Goal: Information Seeking & Learning: Get advice/opinions

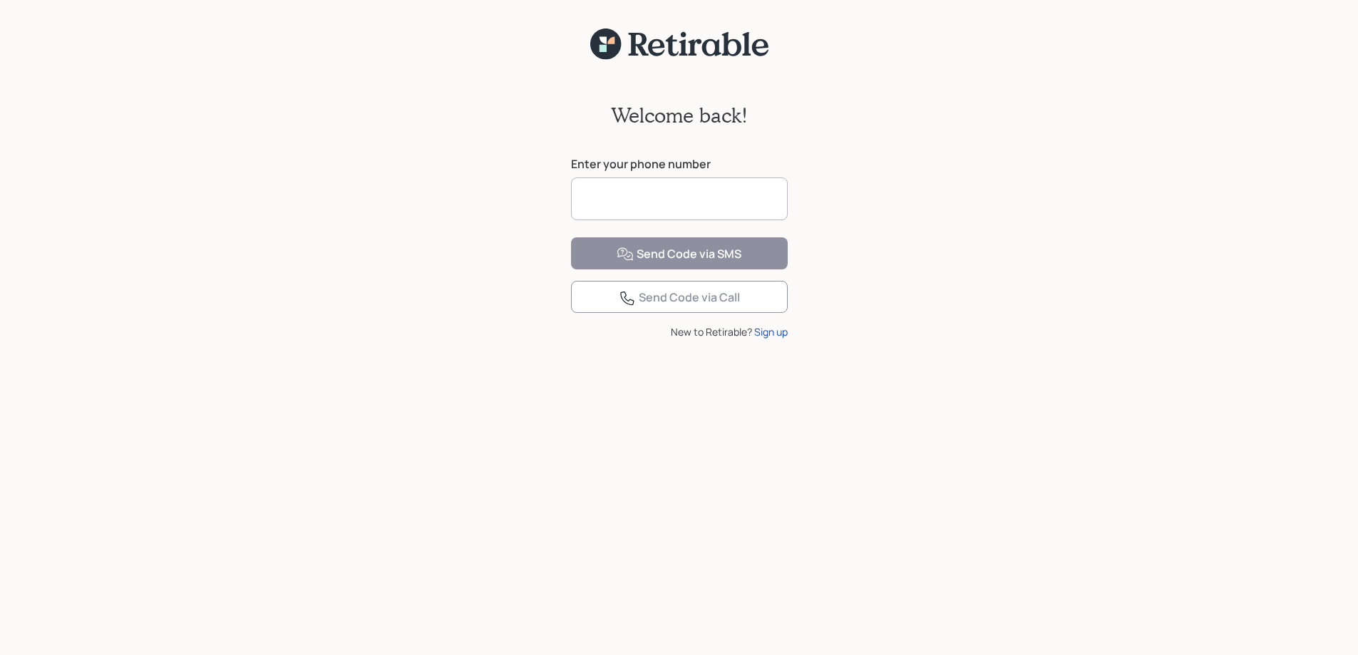
click at [606, 197] on input at bounding box center [679, 199] width 217 height 43
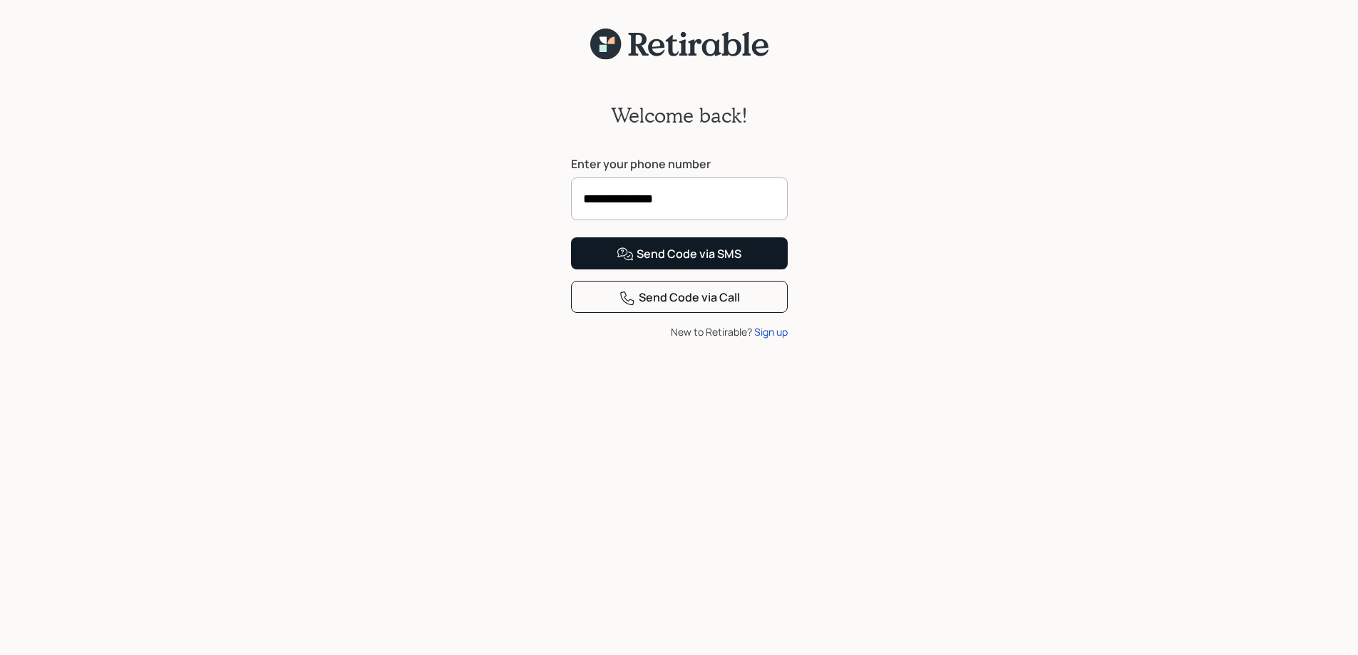
type input "**********"
click at [702, 263] on div "Send Code via SMS" at bounding box center [679, 254] width 125 height 17
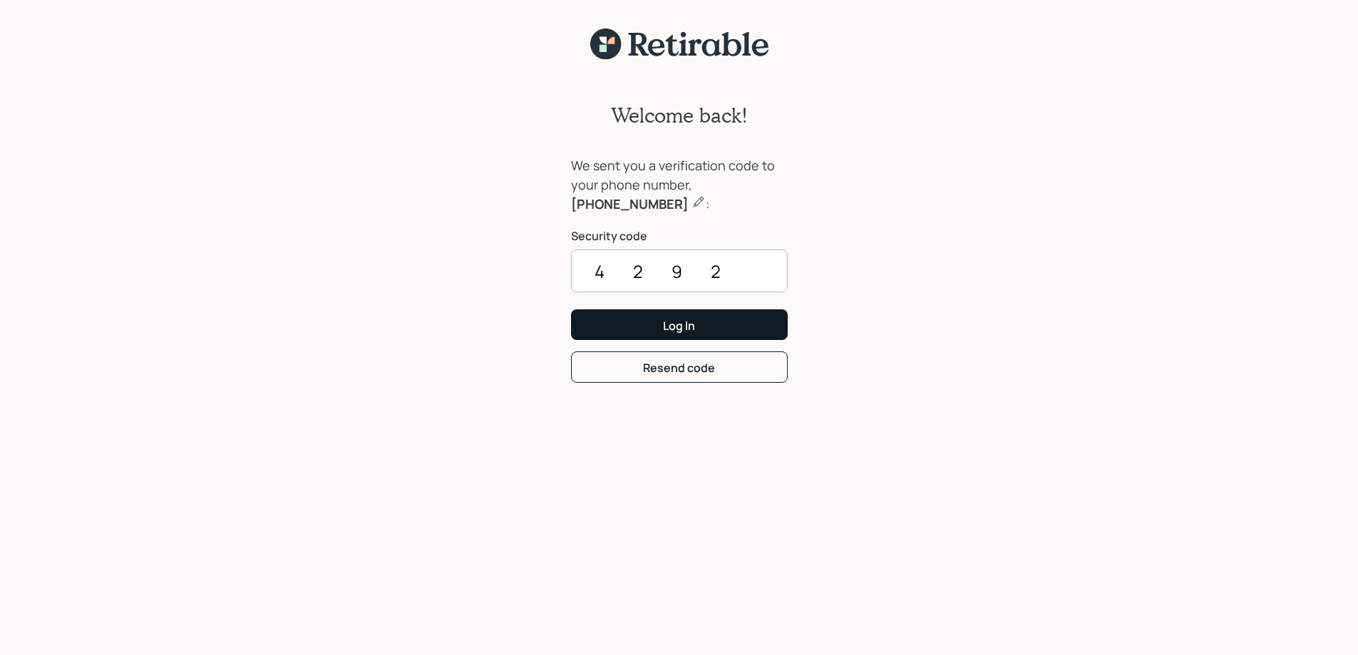
type input "4292"
click at [675, 321] on div "Log In" at bounding box center [679, 326] width 32 height 16
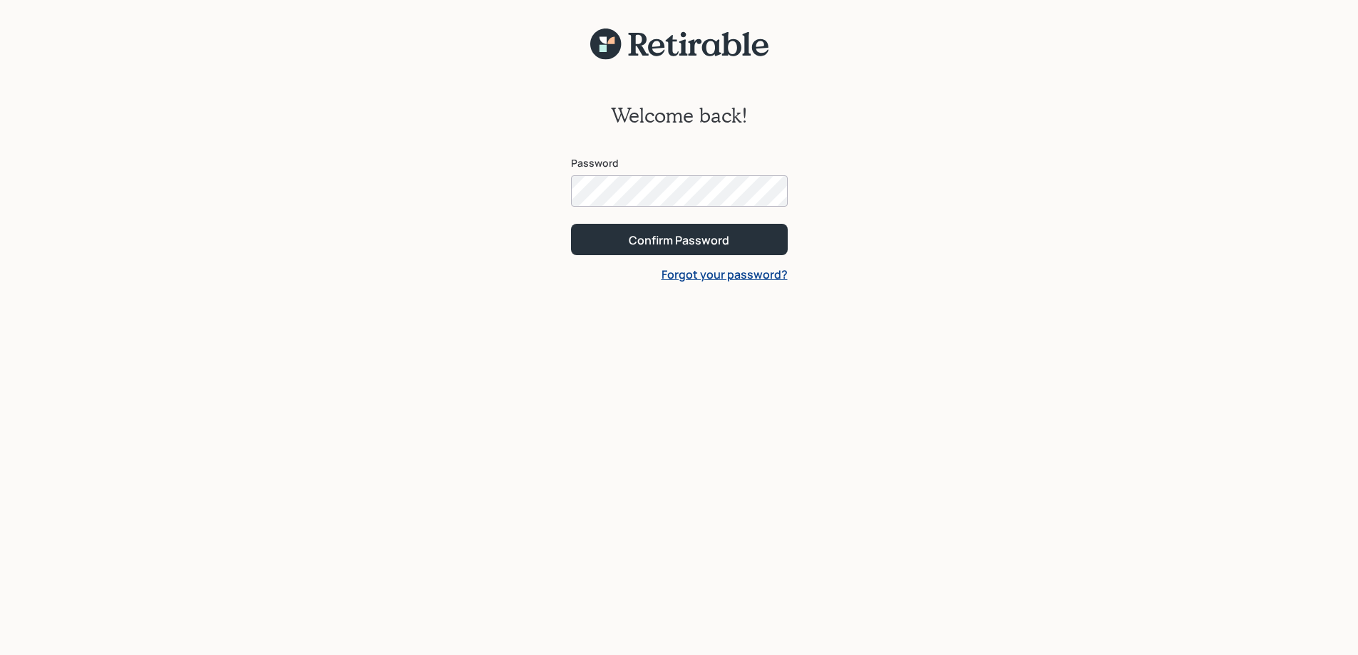
click at [711, 270] on link "Forgot your password?" at bounding box center [725, 275] width 126 height 16
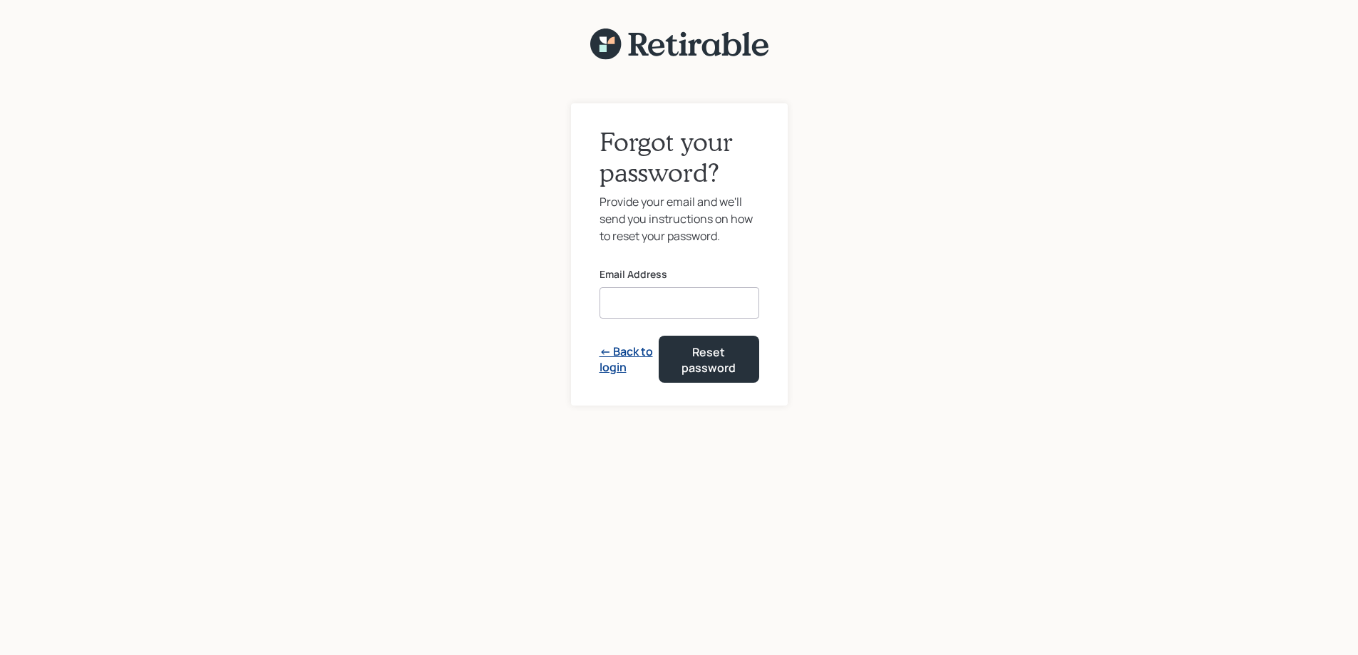
click at [610, 299] on input at bounding box center [680, 302] width 160 height 31
type input "wchristine052@gmail.com"
click at [710, 353] on div "Reset password" at bounding box center [709, 360] width 64 height 32
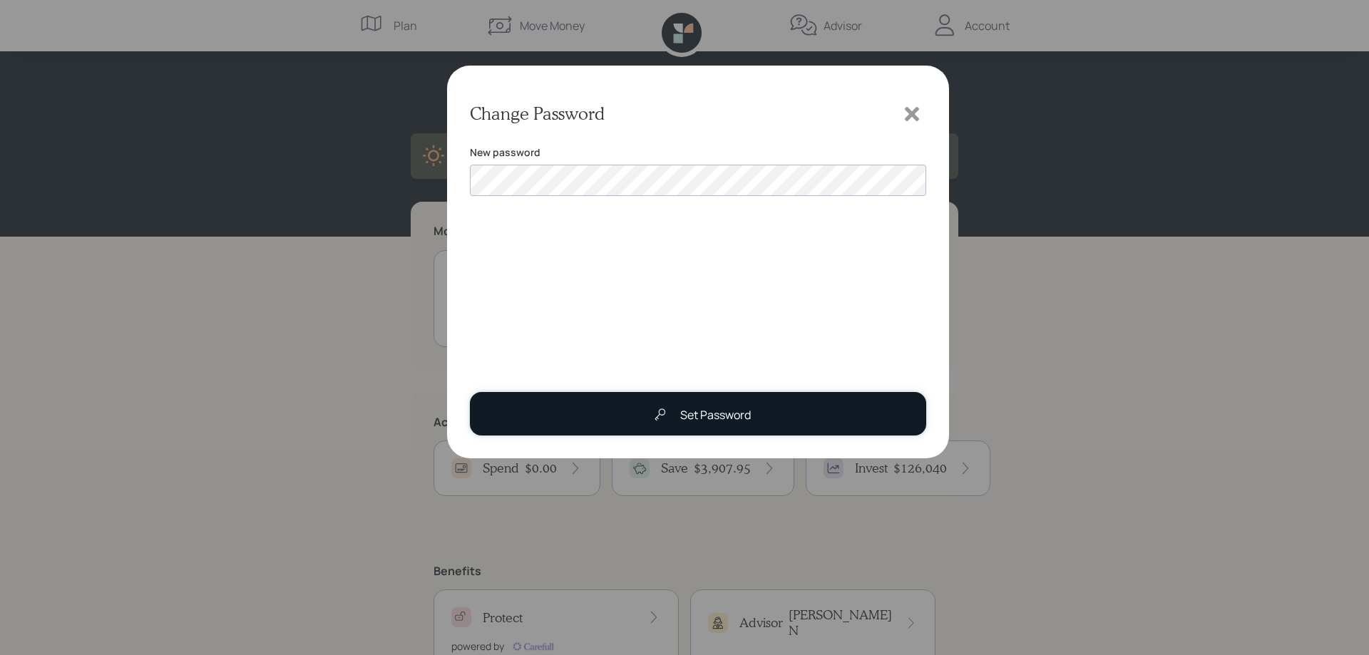
click at [697, 416] on div "Set Password" at bounding box center [715, 414] width 71 height 17
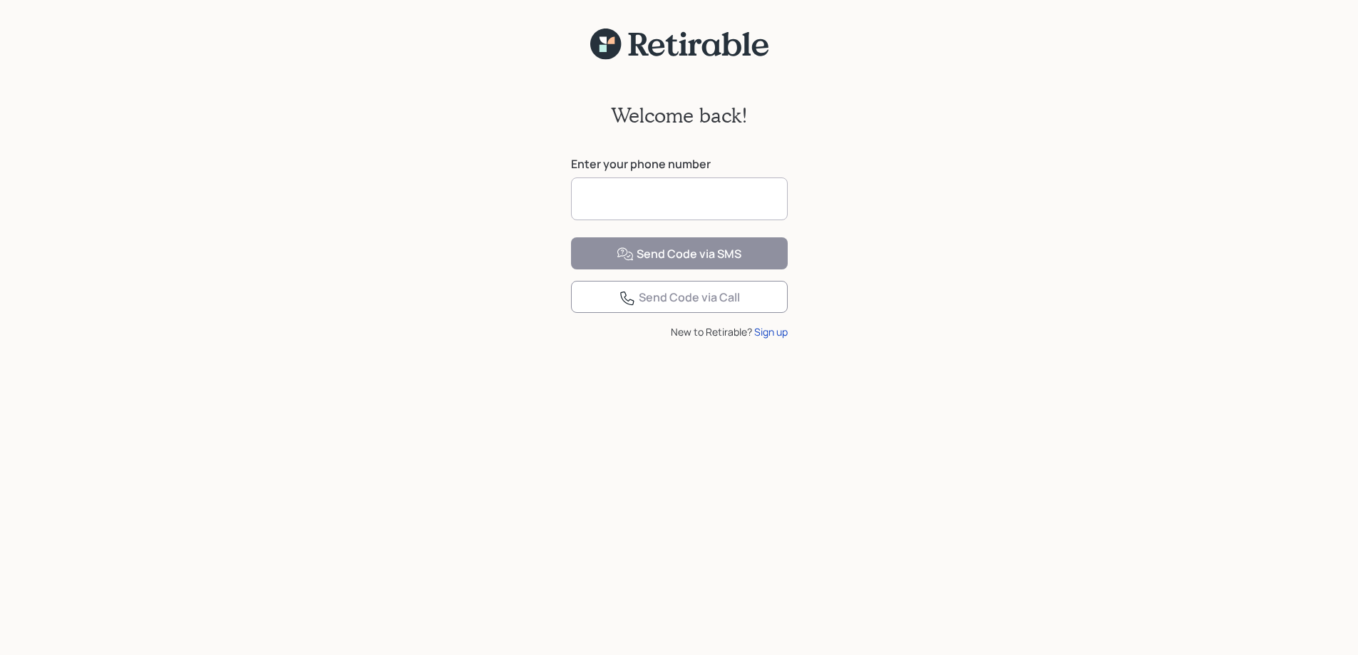
click at [600, 200] on input at bounding box center [679, 199] width 217 height 43
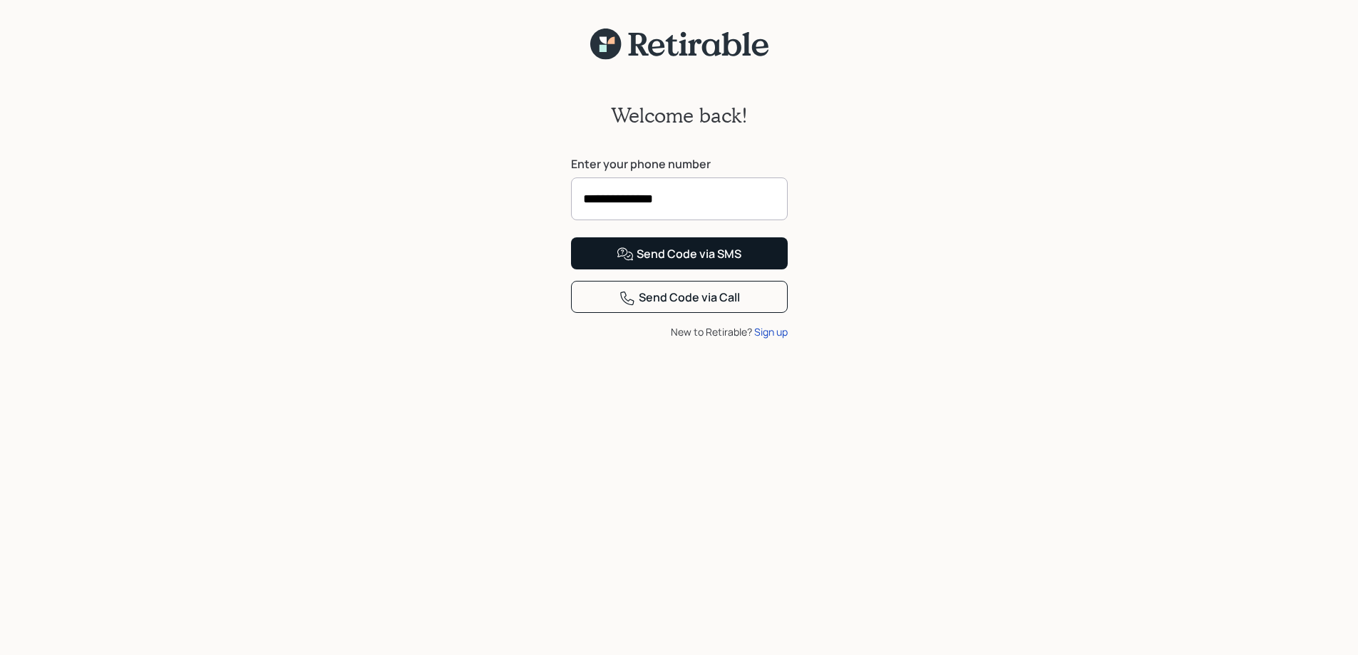
type input "**********"
click at [679, 263] on div "Send Code via SMS" at bounding box center [679, 254] width 125 height 17
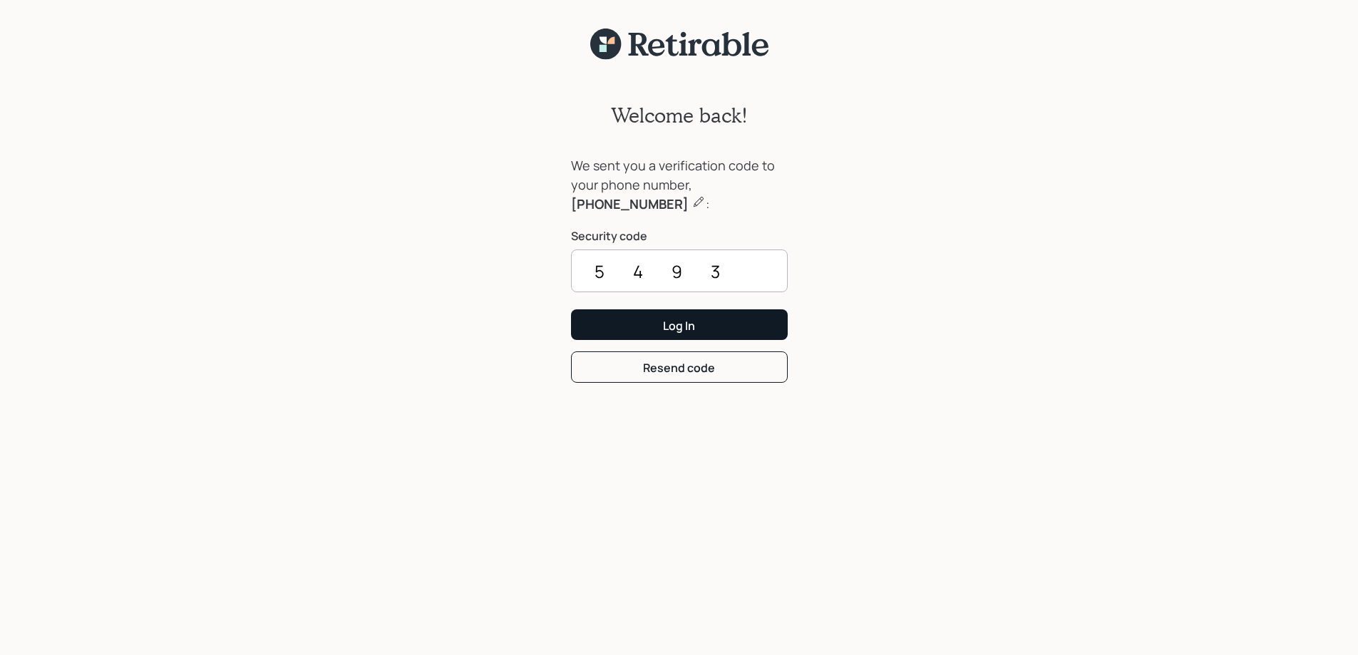
type input "5493"
click at [684, 329] on div "Log In" at bounding box center [679, 326] width 32 height 16
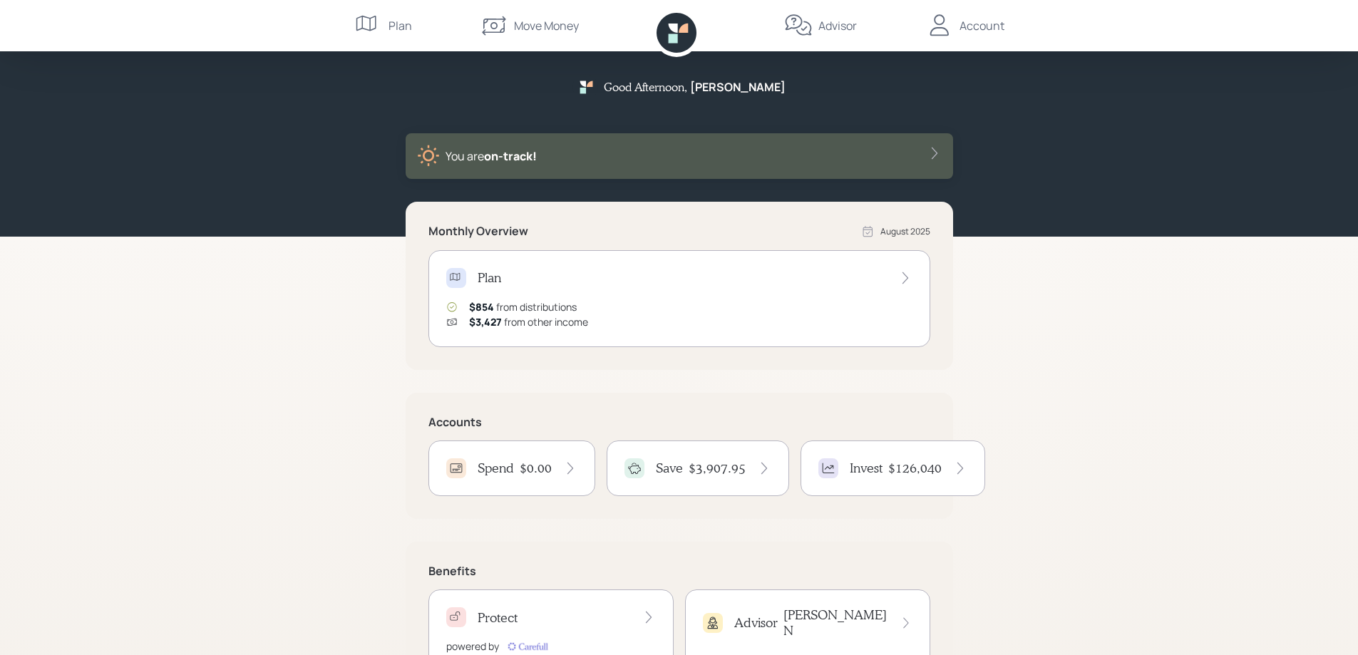
scroll to position [62, 0]
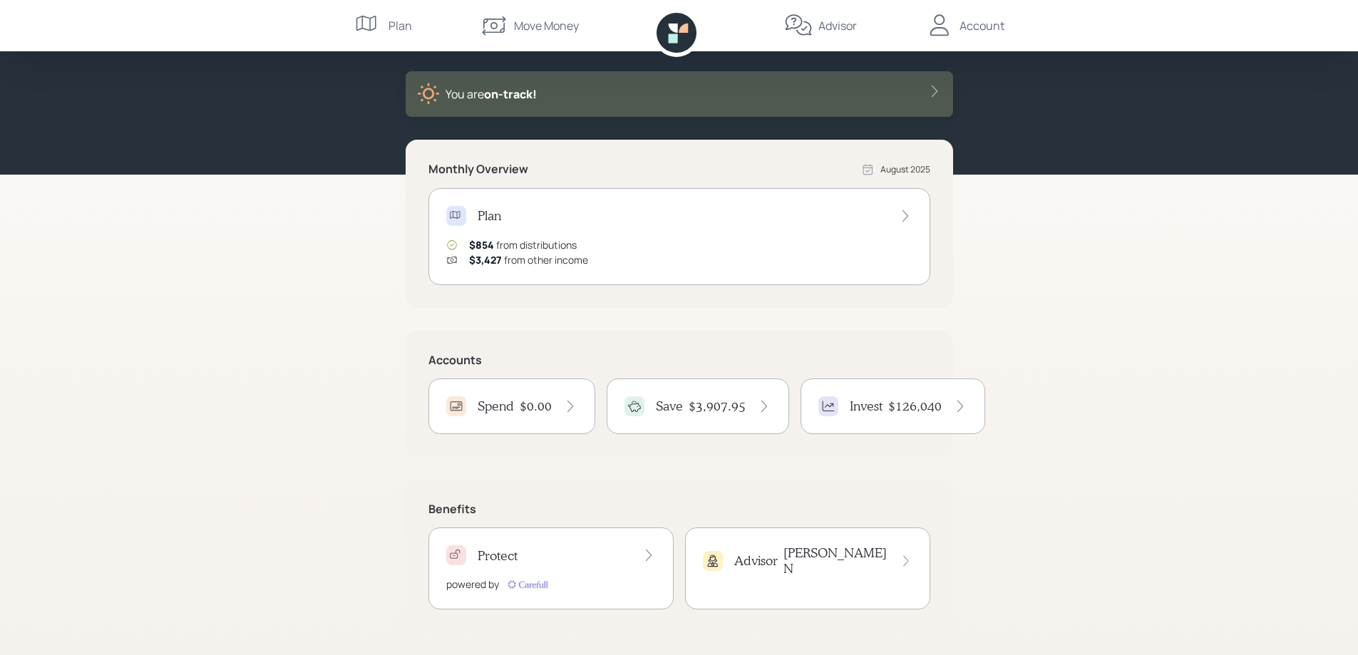
click at [906, 211] on icon at bounding box center [905, 216] width 14 height 14
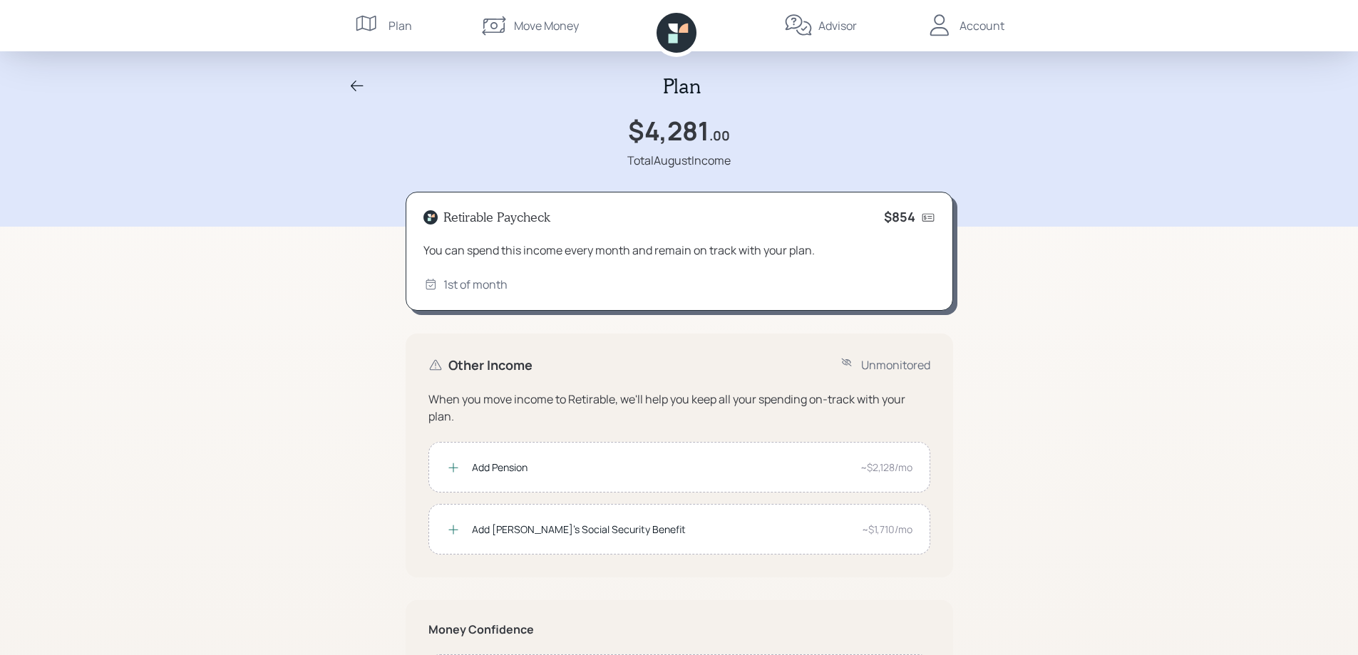
click at [982, 26] on div "Account" at bounding box center [982, 25] width 45 height 17
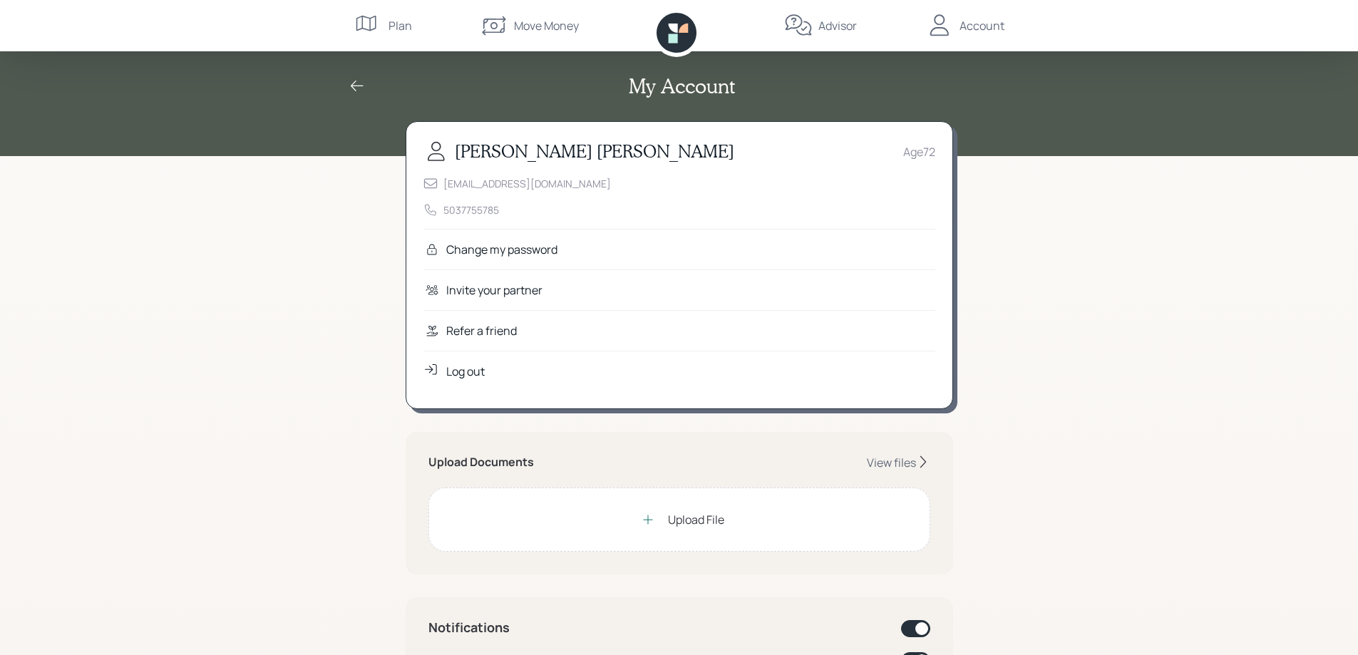
click at [548, 28] on div "Move Money" at bounding box center [546, 25] width 65 height 17
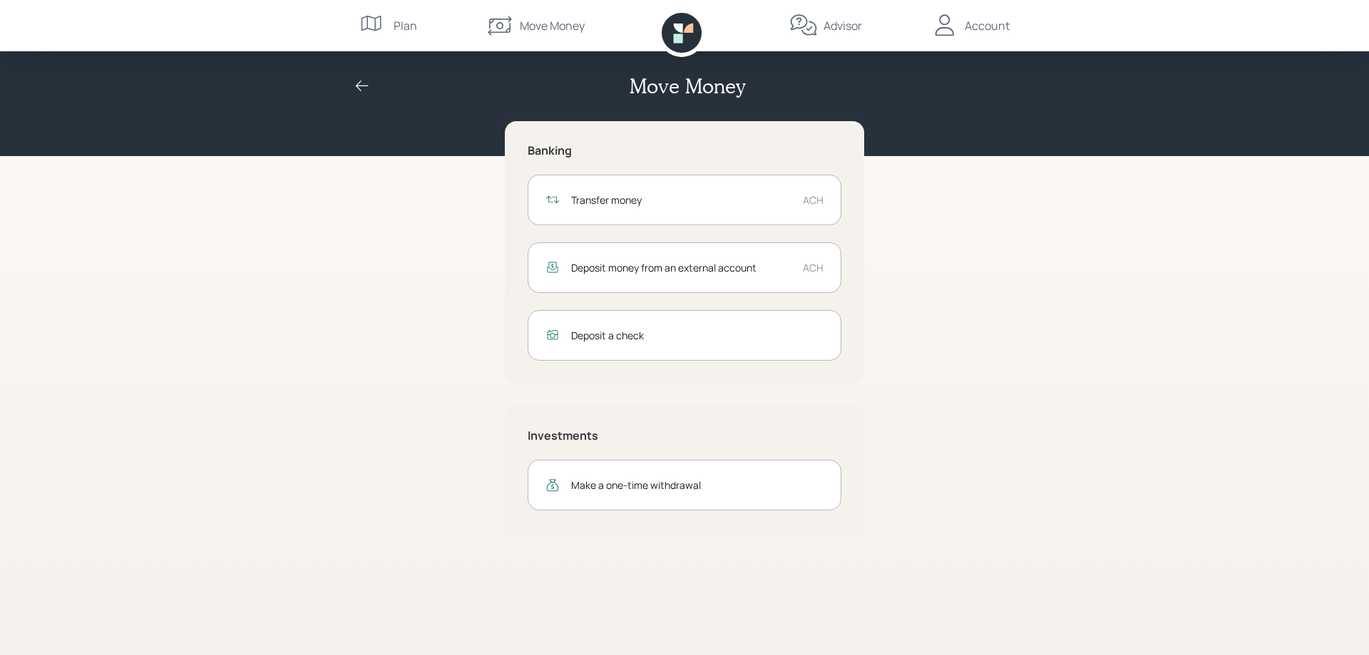
click at [1050, 433] on div "Move Money Banking Transfer money ACH Deposit money from an external account AC…" at bounding box center [684, 327] width 1369 height 655
click at [828, 25] on div "Advisor" at bounding box center [842, 25] width 39 height 17
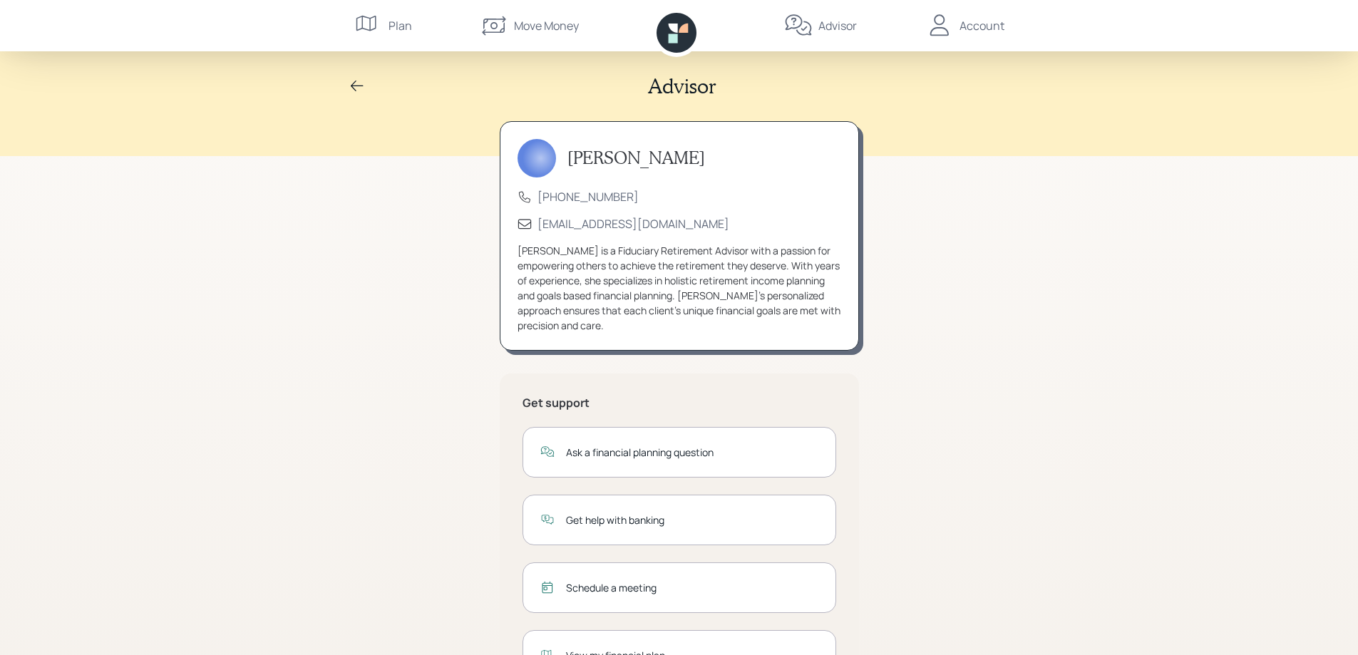
click at [615, 516] on div "Get help with banking" at bounding box center [692, 520] width 252 height 15
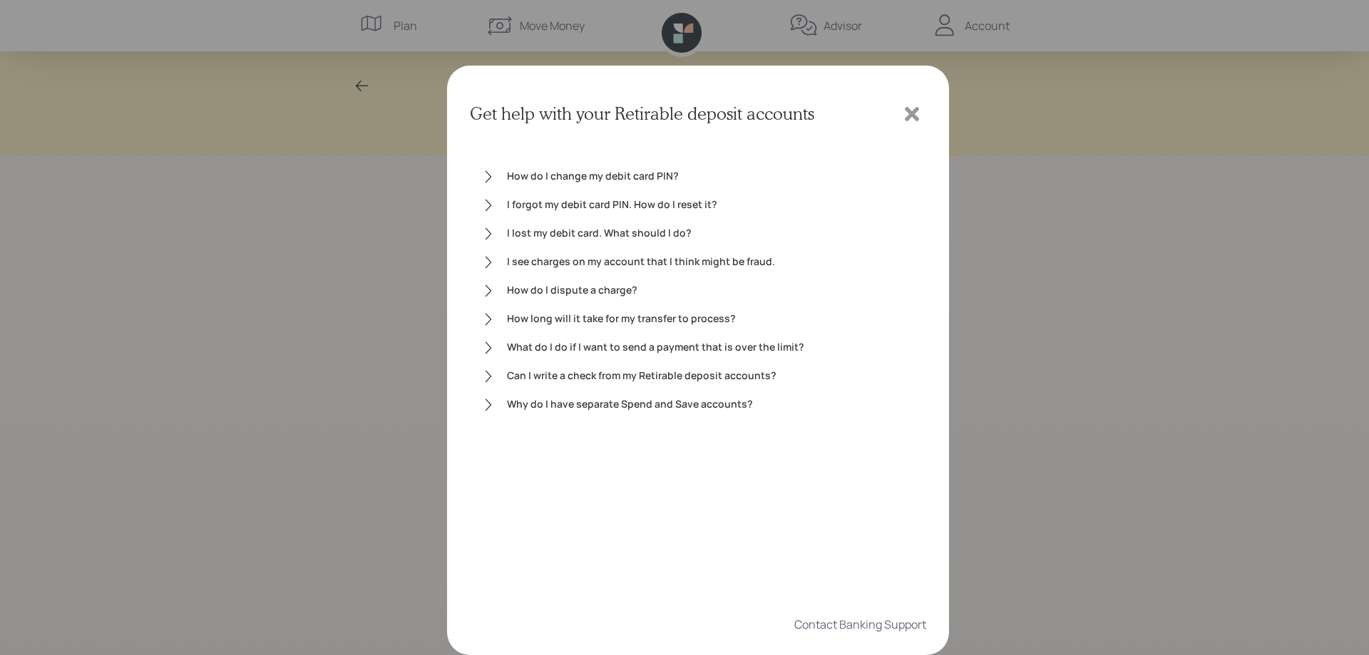
click at [625, 175] on div "How do I change my debit card PIN?" at bounding box center [711, 176] width 408 height 17
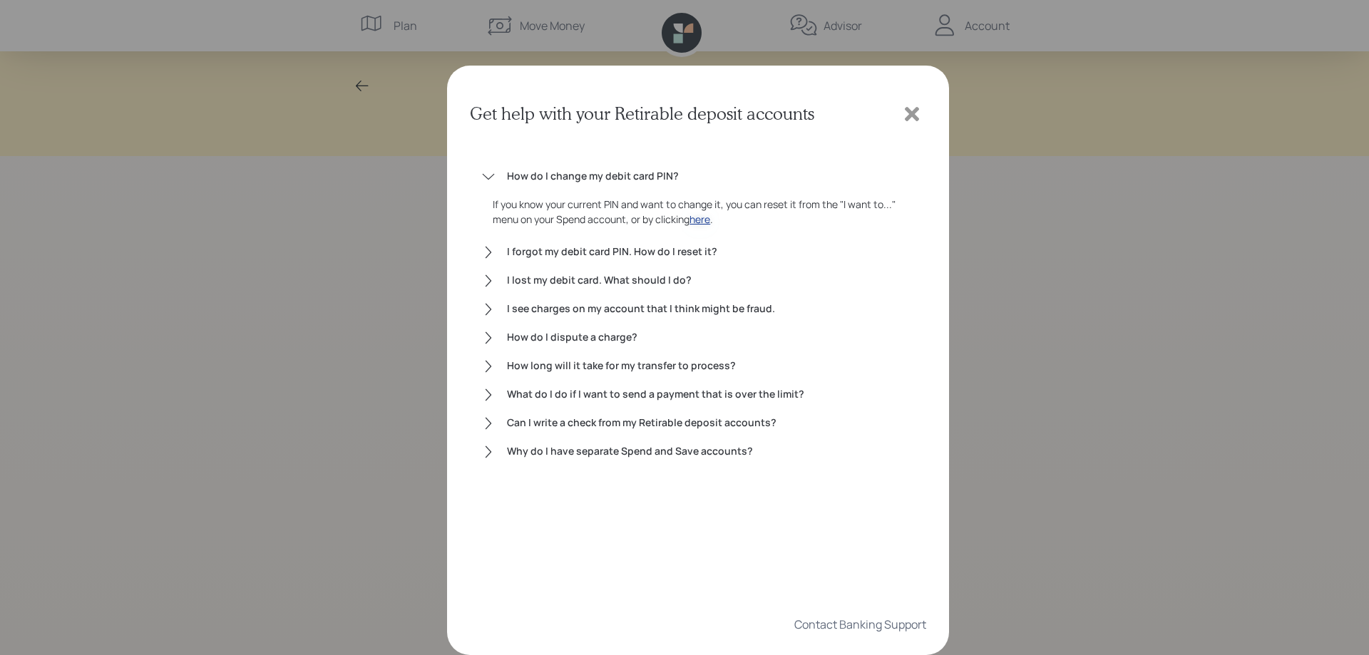
click at [707, 219] on div "here" at bounding box center [699, 219] width 21 height 15
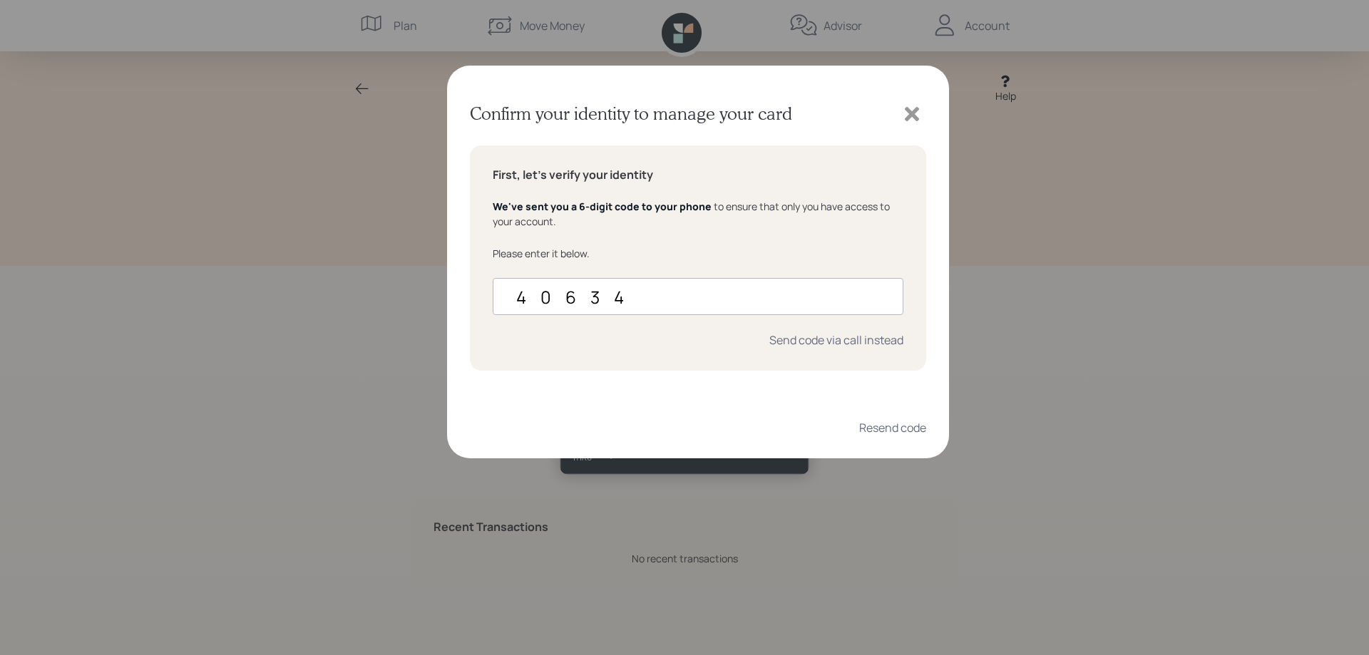
type input "406349"
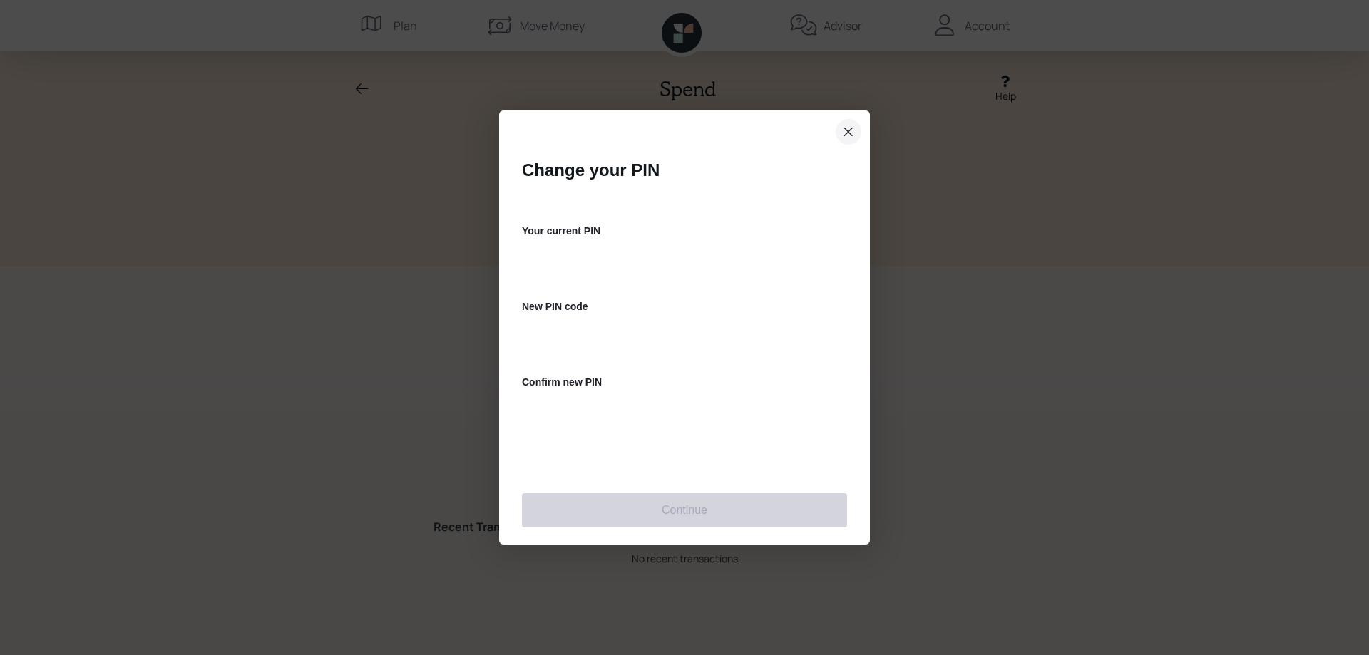
click at [846, 127] on icon "close dialog" at bounding box center [848, 131] width 11 height 17
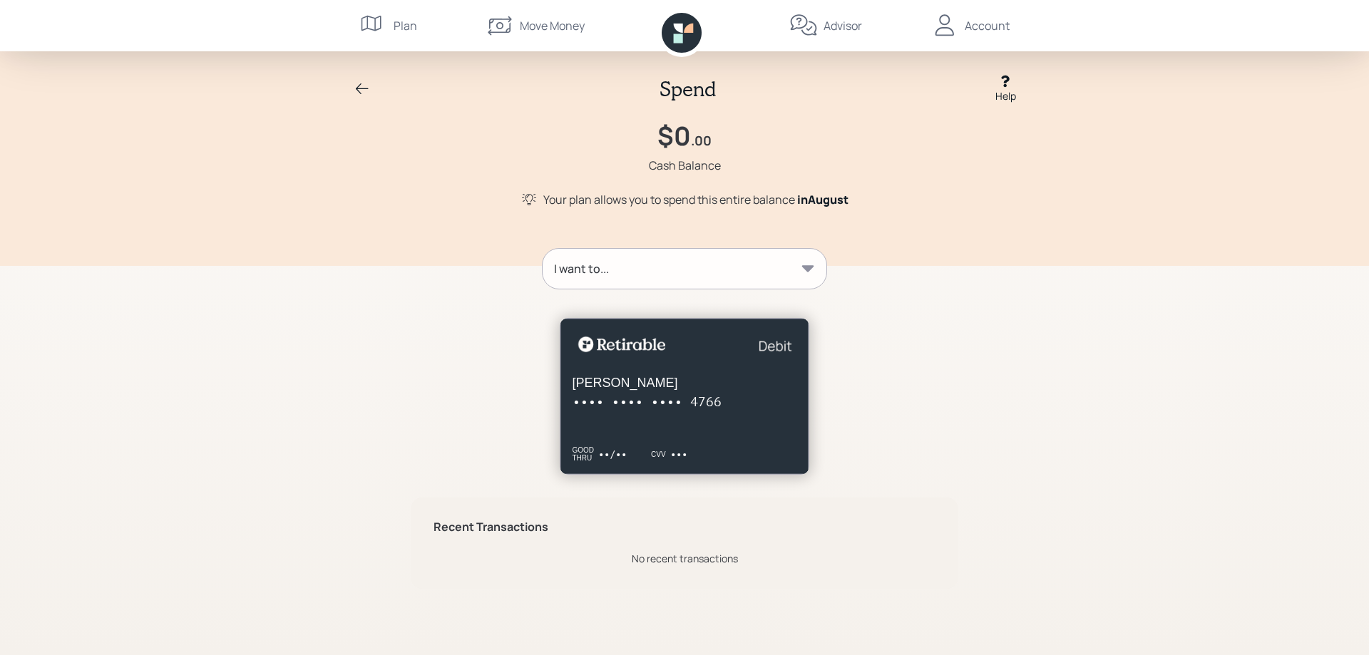
click at [811, 268] on icon at bounding box center [808, 268] width 12 height 6
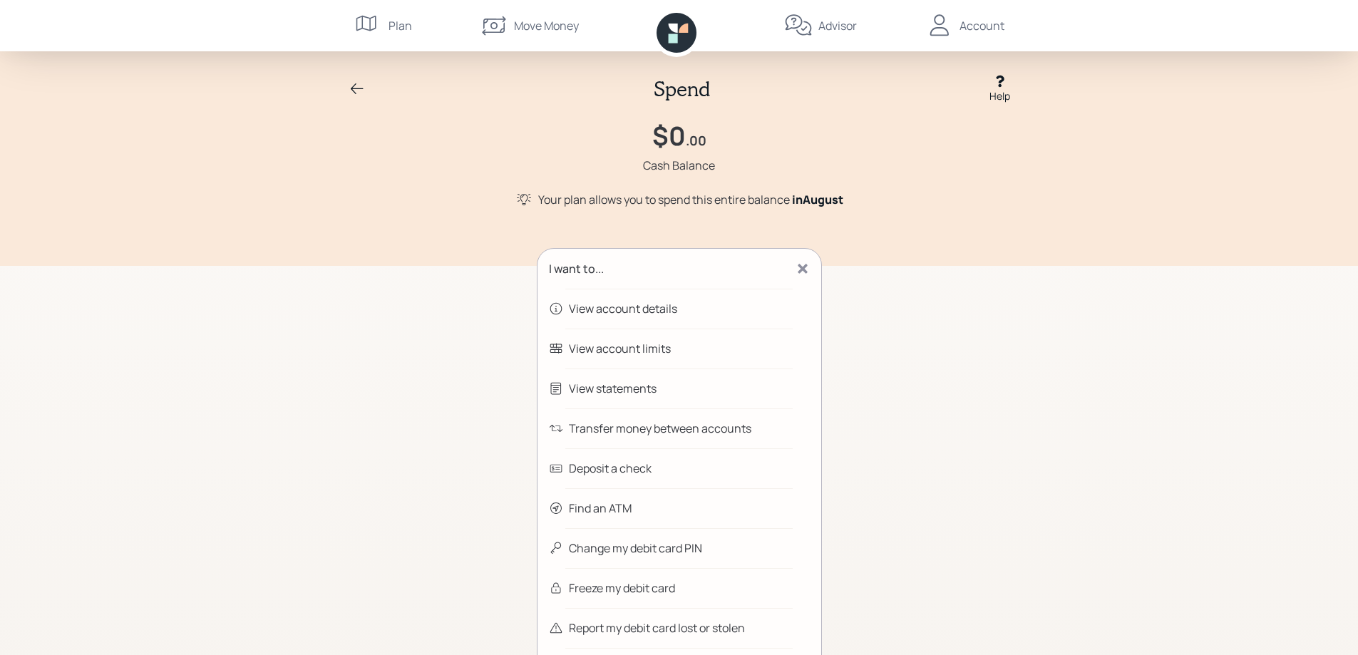
click at [807, 264] on icon at bounding box center [803, 269] width 14 height 14
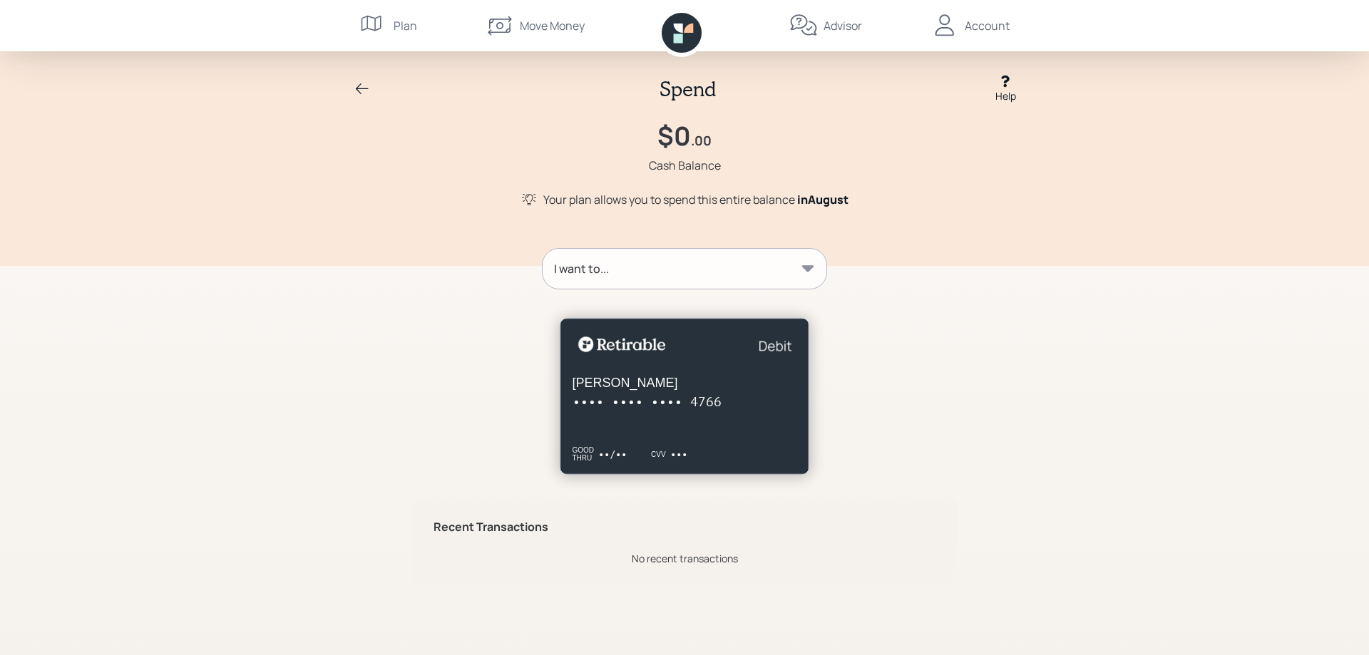
click at [1009, 86] on icon at bounding box center [1005, 81] width 14 height 14
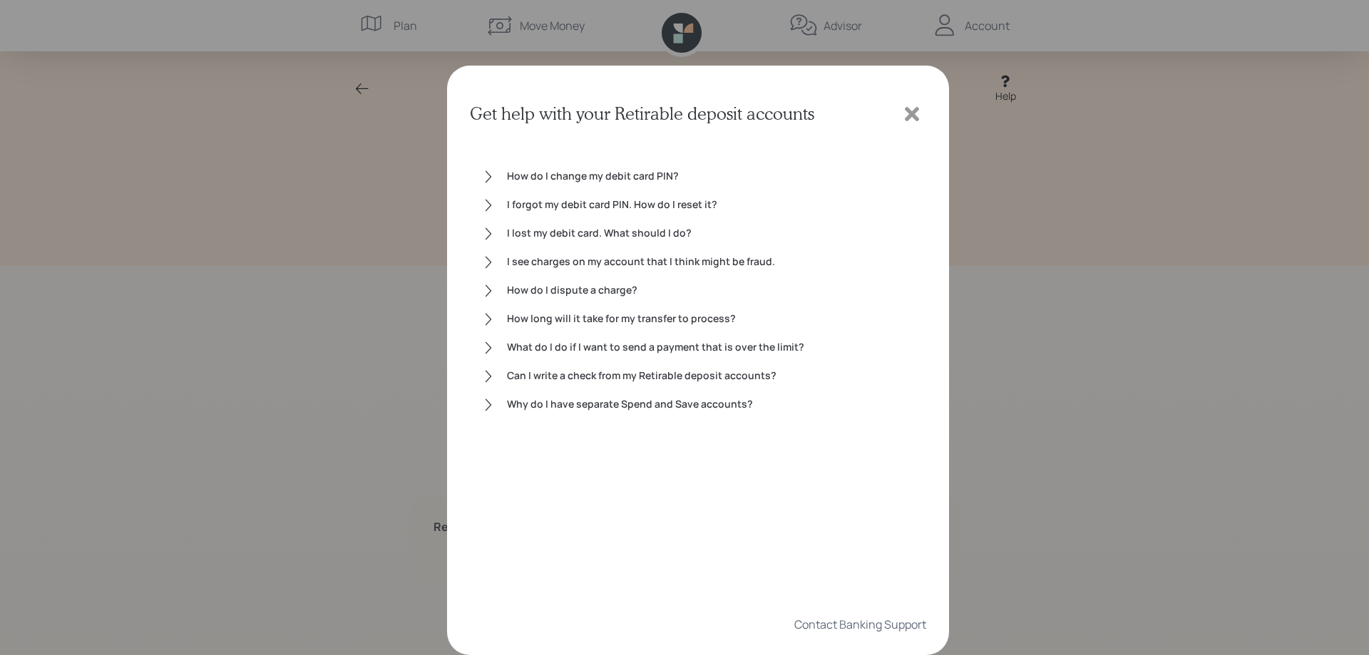
click at [566, 202] on div "I forgot my debit card PIN. How do I reset it?" at bounding box center [711, 205] width 408 height 17
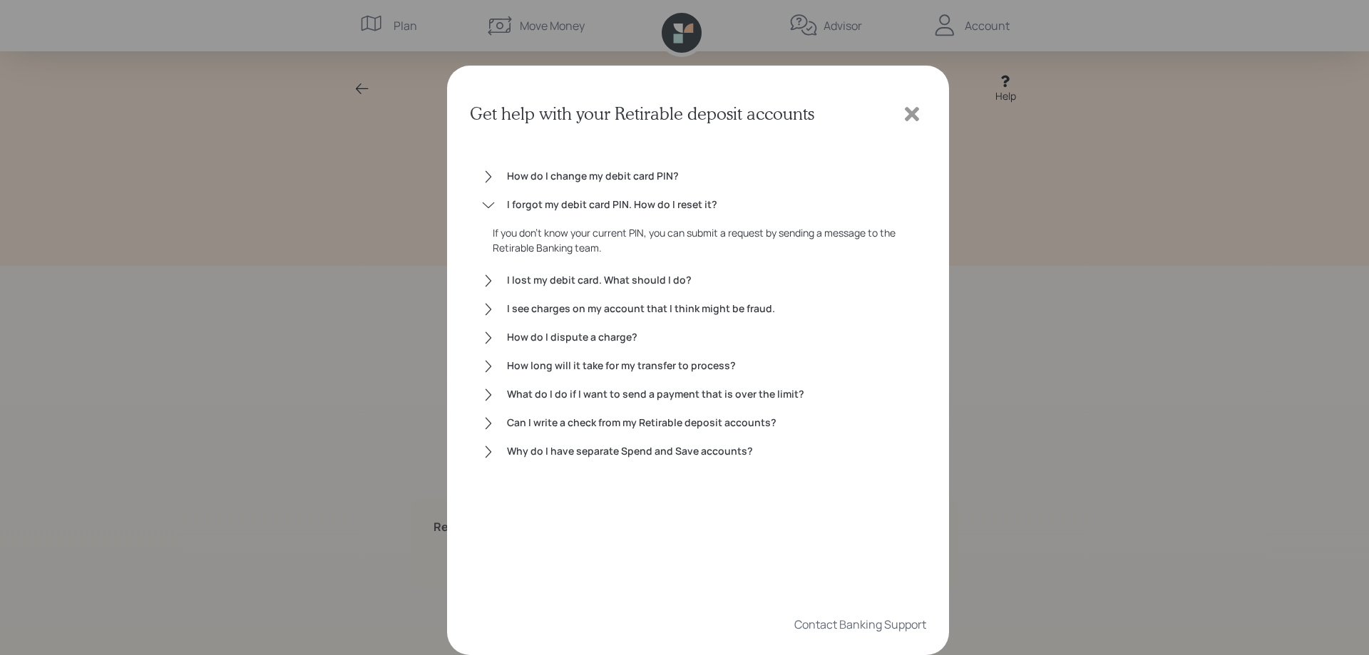
click at [913, 118] on icon at bounding box center [911, 113] width 21 height 21
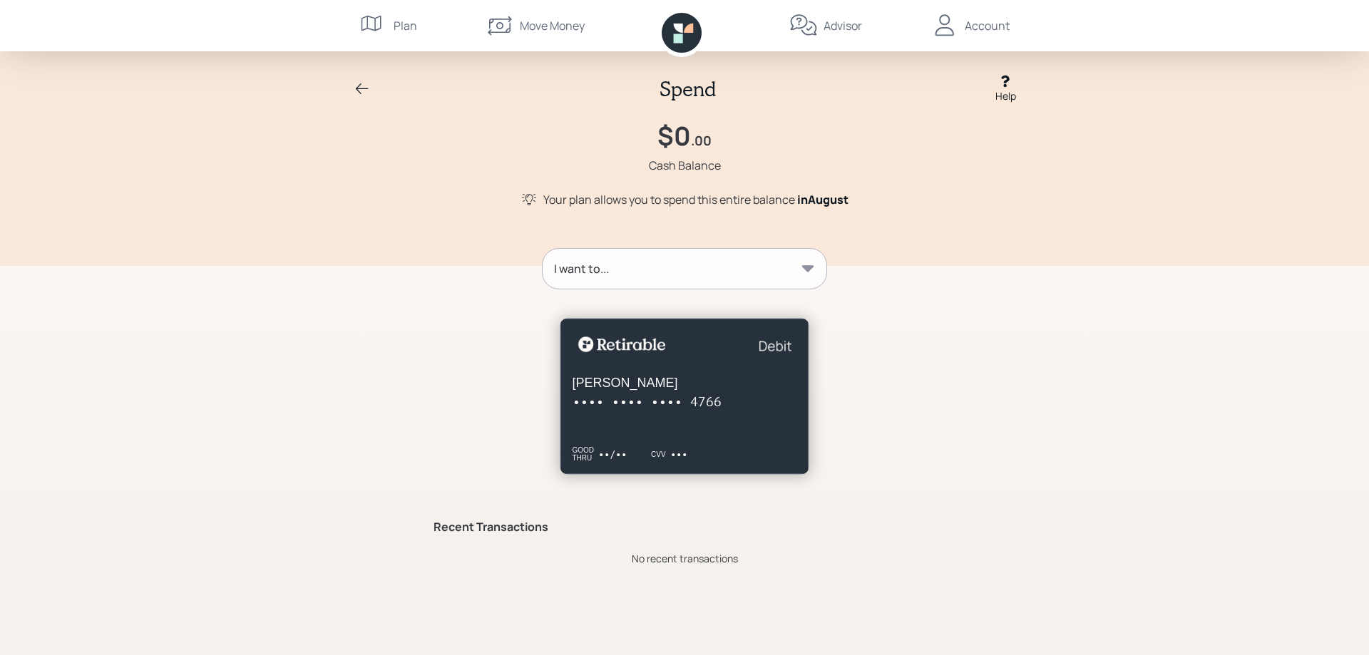
click at [807, 269] on icon at bounding box center [808, 268] width 12 height 6
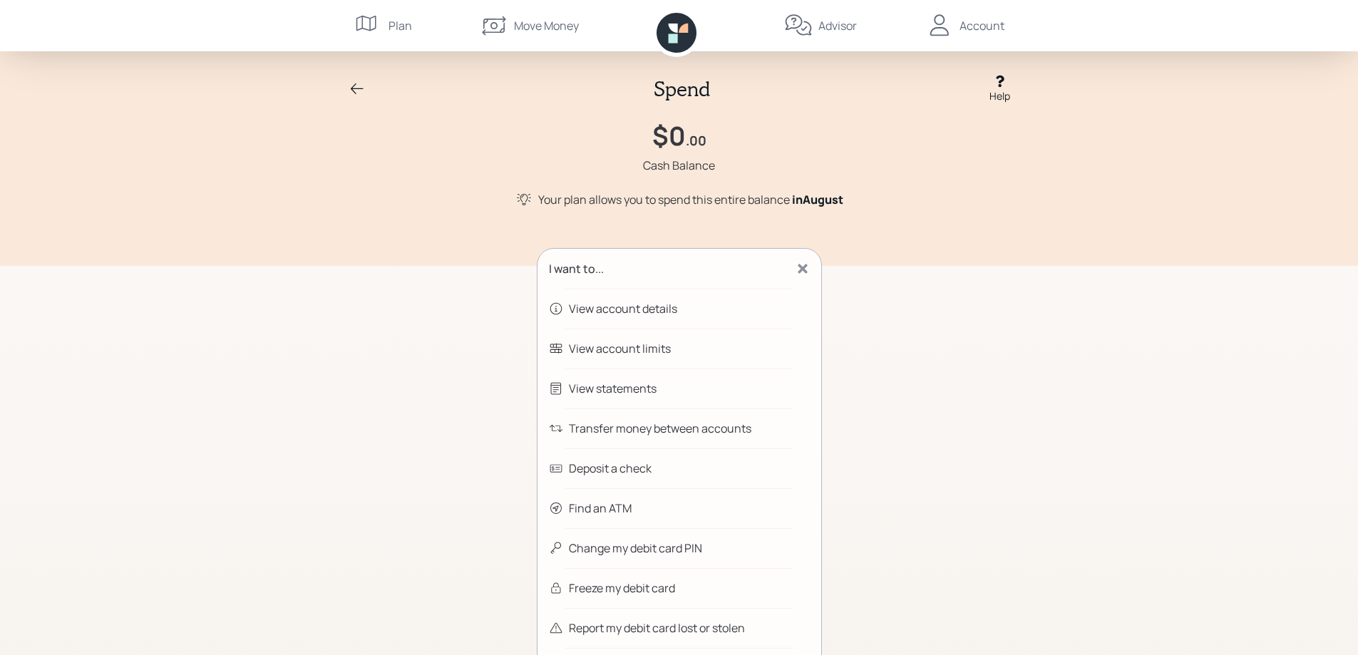
click at [622, 309] on div "View account details" at bounding box center [623, 308] width 108 height 17
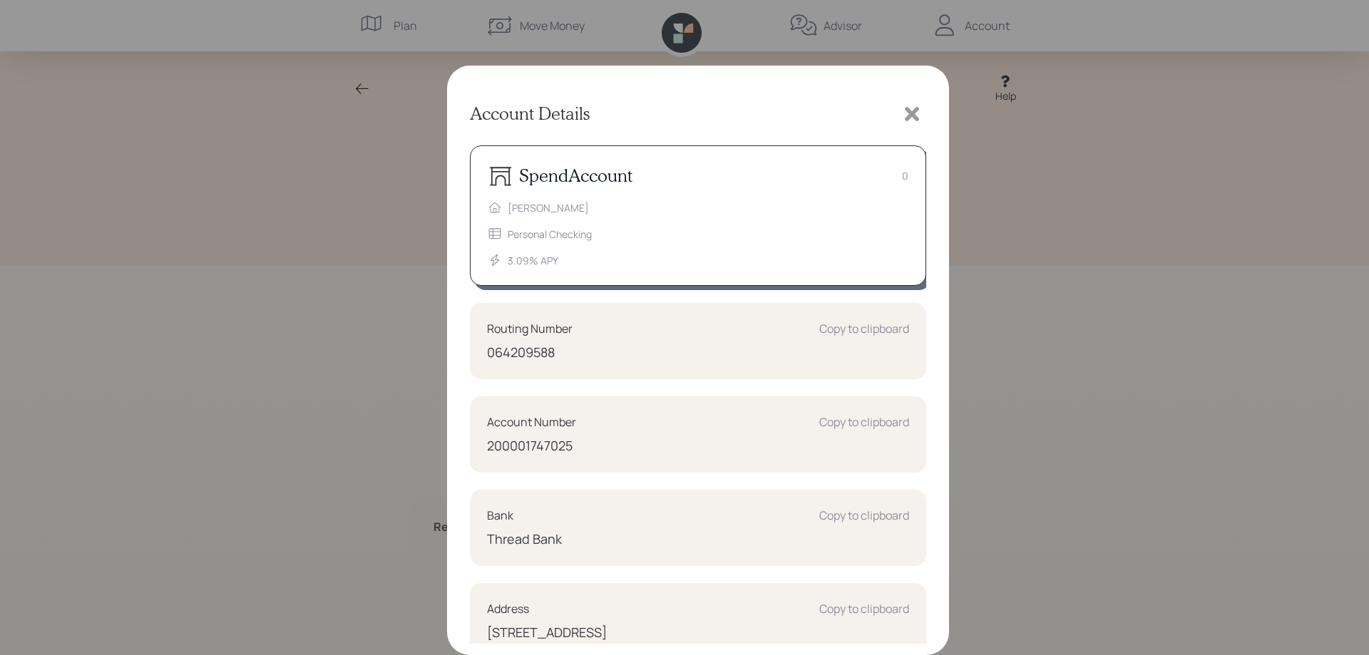
click at [913, 113] on icon at bounding box center [912, 114] width 14 height 14
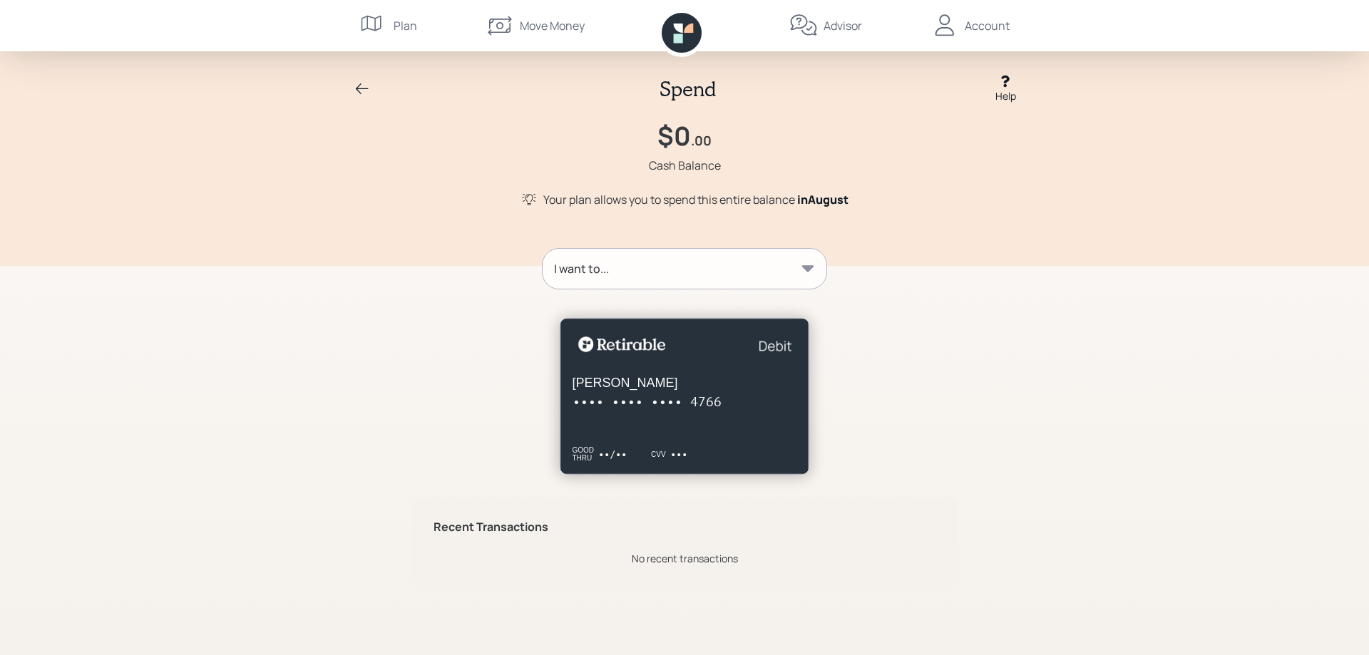
click at [1008, 86] on icon at bounding box center [1005, 81] width 14 height 14
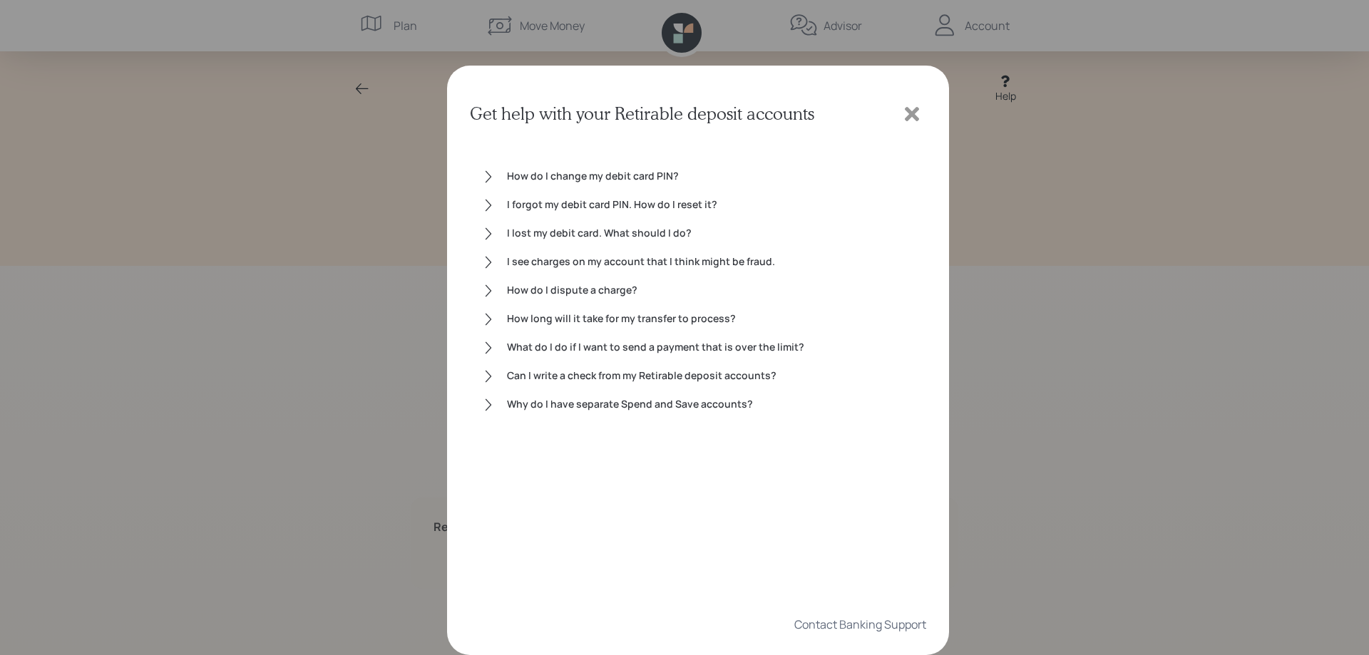
click at [609, 205] on div "I forgot my debit card PIN. How do I reset it?" at bounding box center [711, 205] width 408 height 17
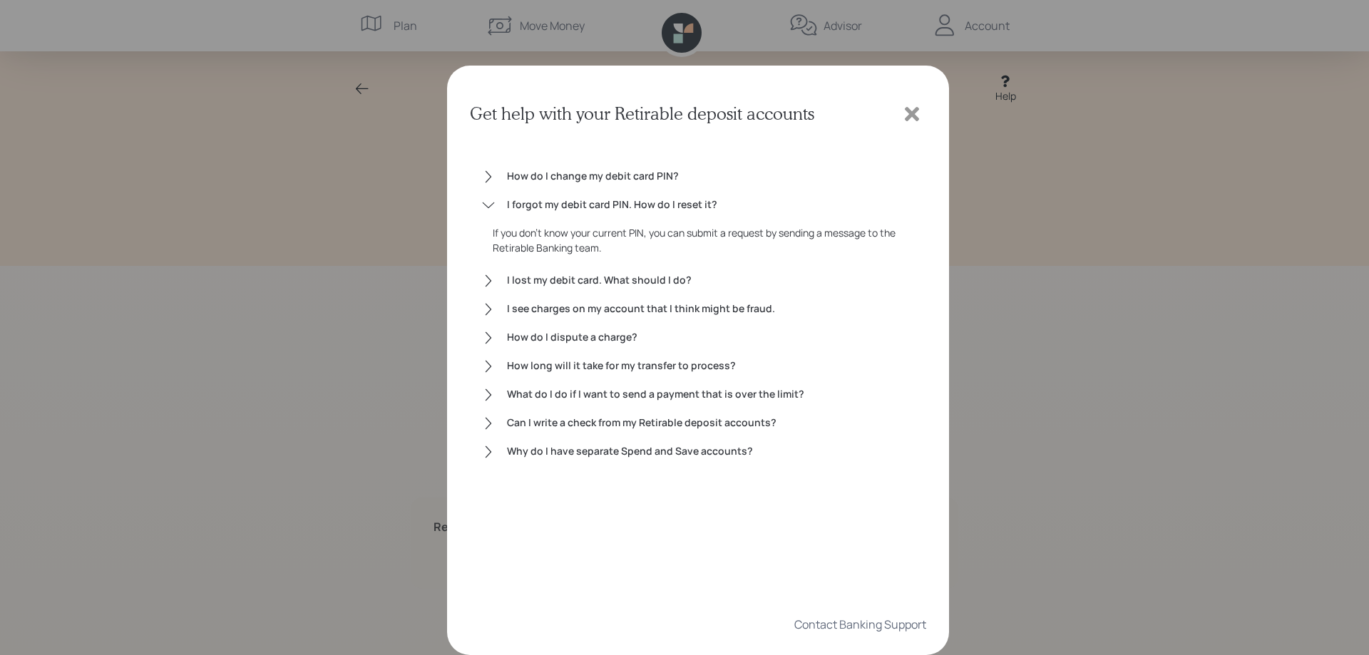
click at [915, 116] on icon at bounding box center [912, 114] width 14 height 14
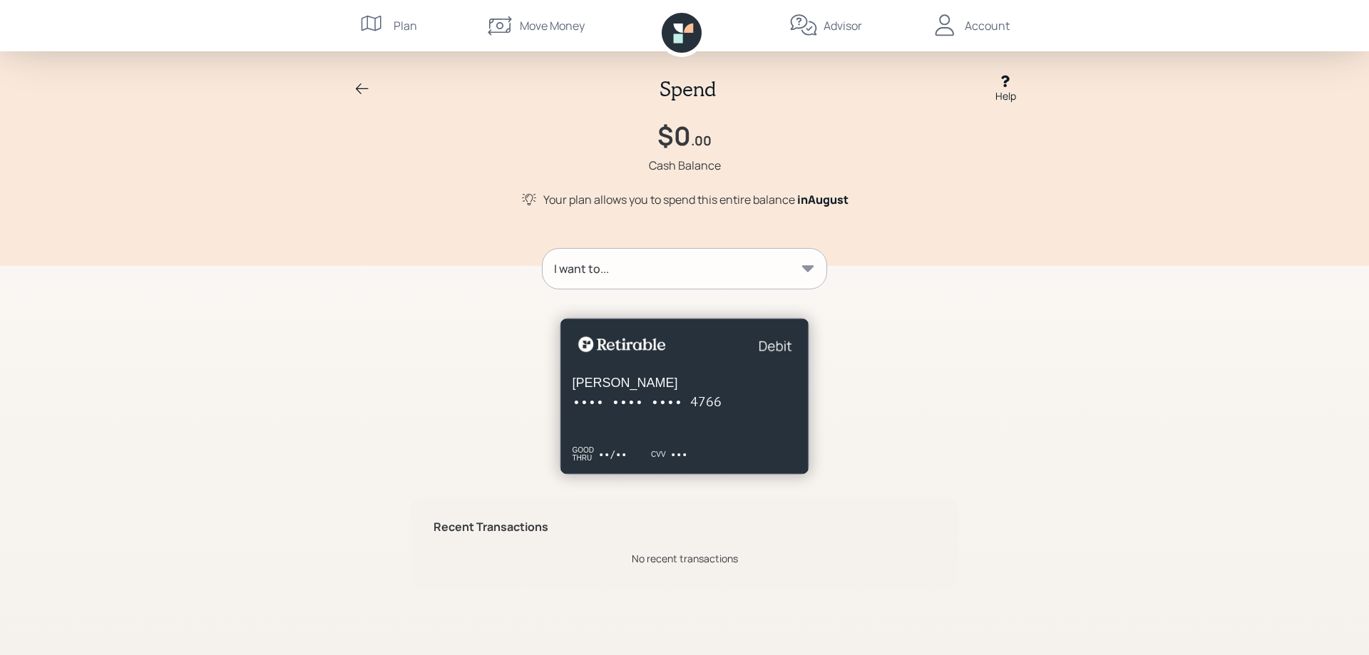
click at [990, 21] on div "Account" at bounding box center [987, 25] width 45 height 17
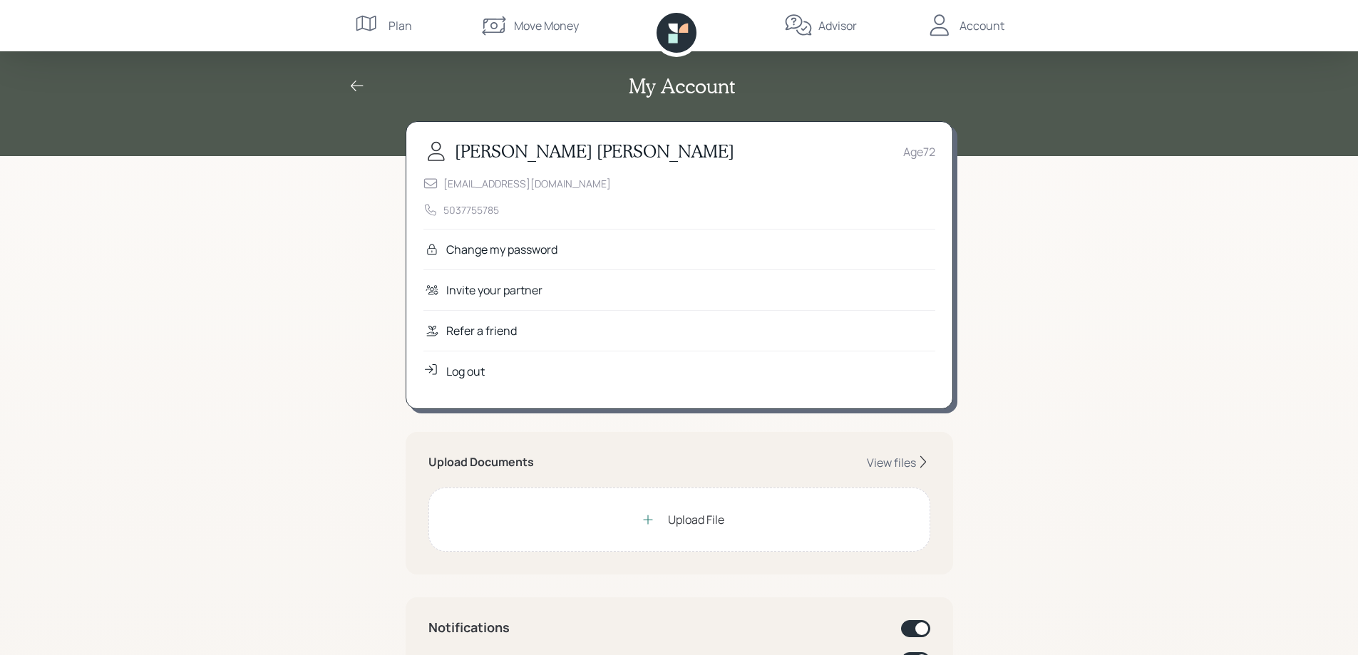
click at [468, 373] on div "Log out" at bounding box center [465, 371] width 39 height 17
